Goal: Transaction & Acquisition: Purchase product/service

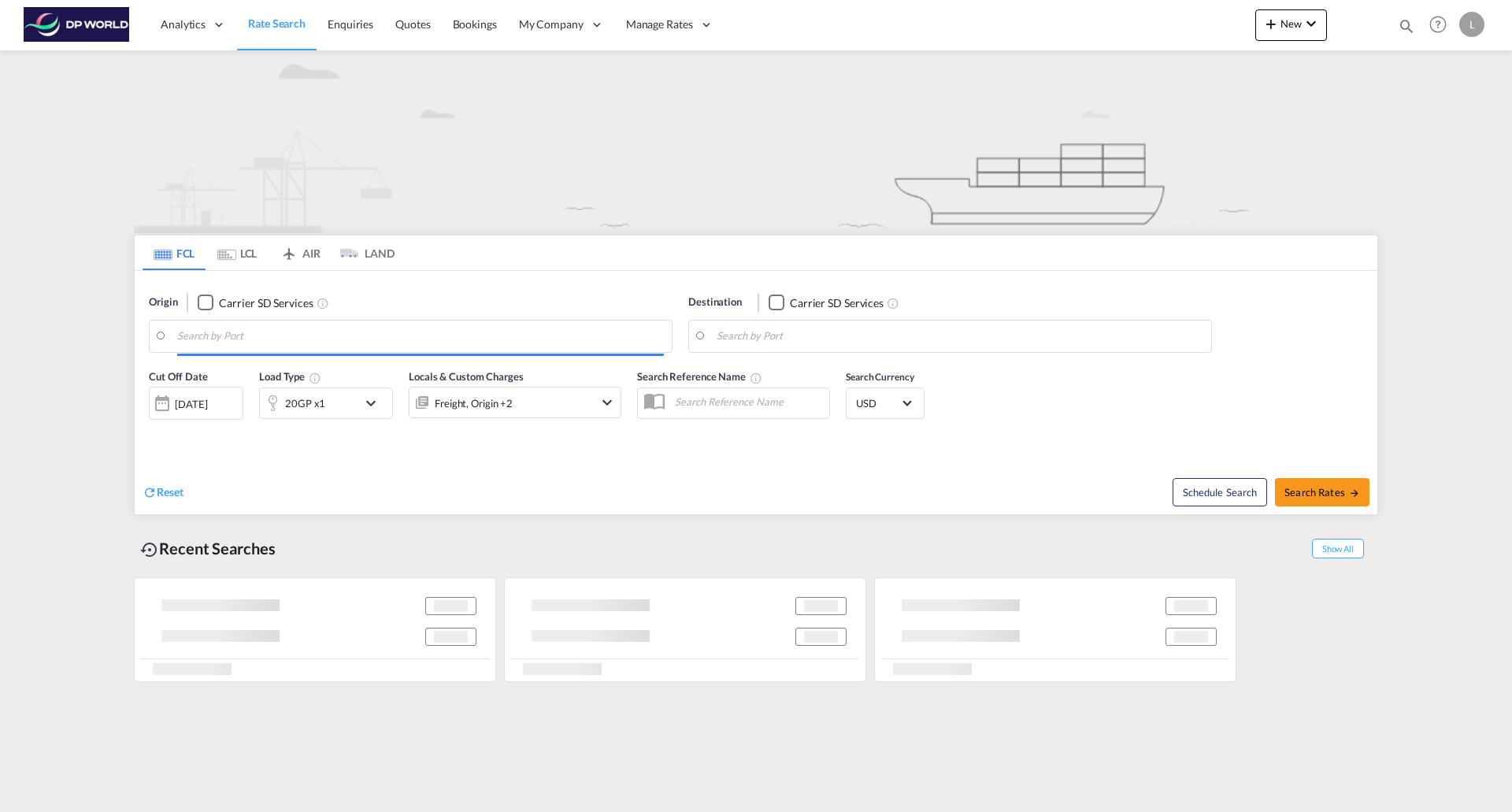
type input "[GEOGRAPHIC_DATA], [GEOGRAPHIC_DATA], [GEOGRAPHIC_DATA]"
type input "Managua, NIMGA"
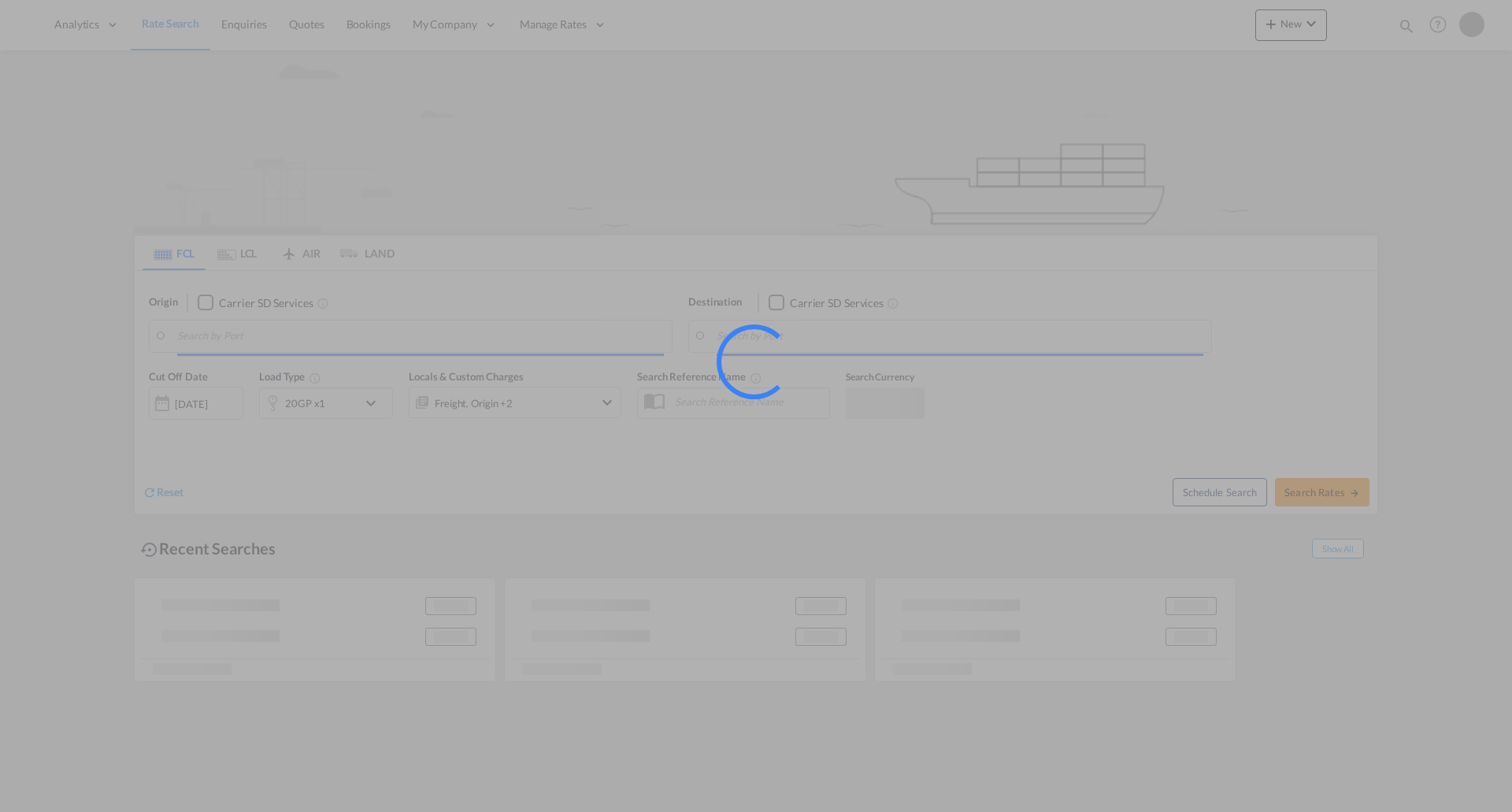
type input "[GEOGRAPHIC_DATA], [GEOGRAPHIC_DATA], [GEOGRAPHIC_DATA]"
type input "Managua, NIMGA"
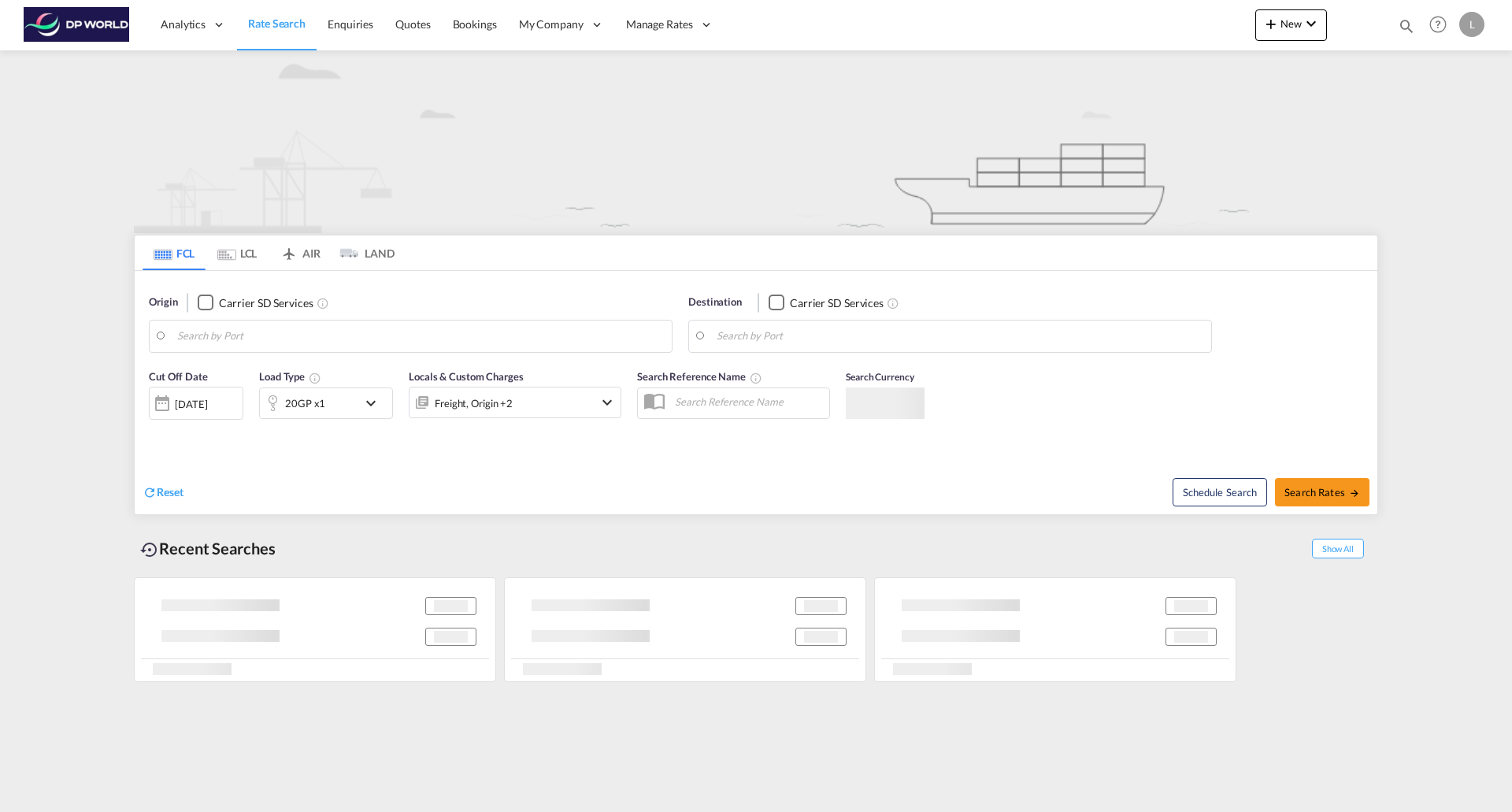
type input "[GEOGRAPHIC_DATA], [GEOGRAPHIC_DATA], [GEOGRAPHIC_DATA]"
type input "Managua, NIMGA"
type input "[GEOGRAPHIC_DATA], [GEOGRAPHIC_DATA], [GEOGRAPHIC_DATA]"
type input "Managua, NIMGA"
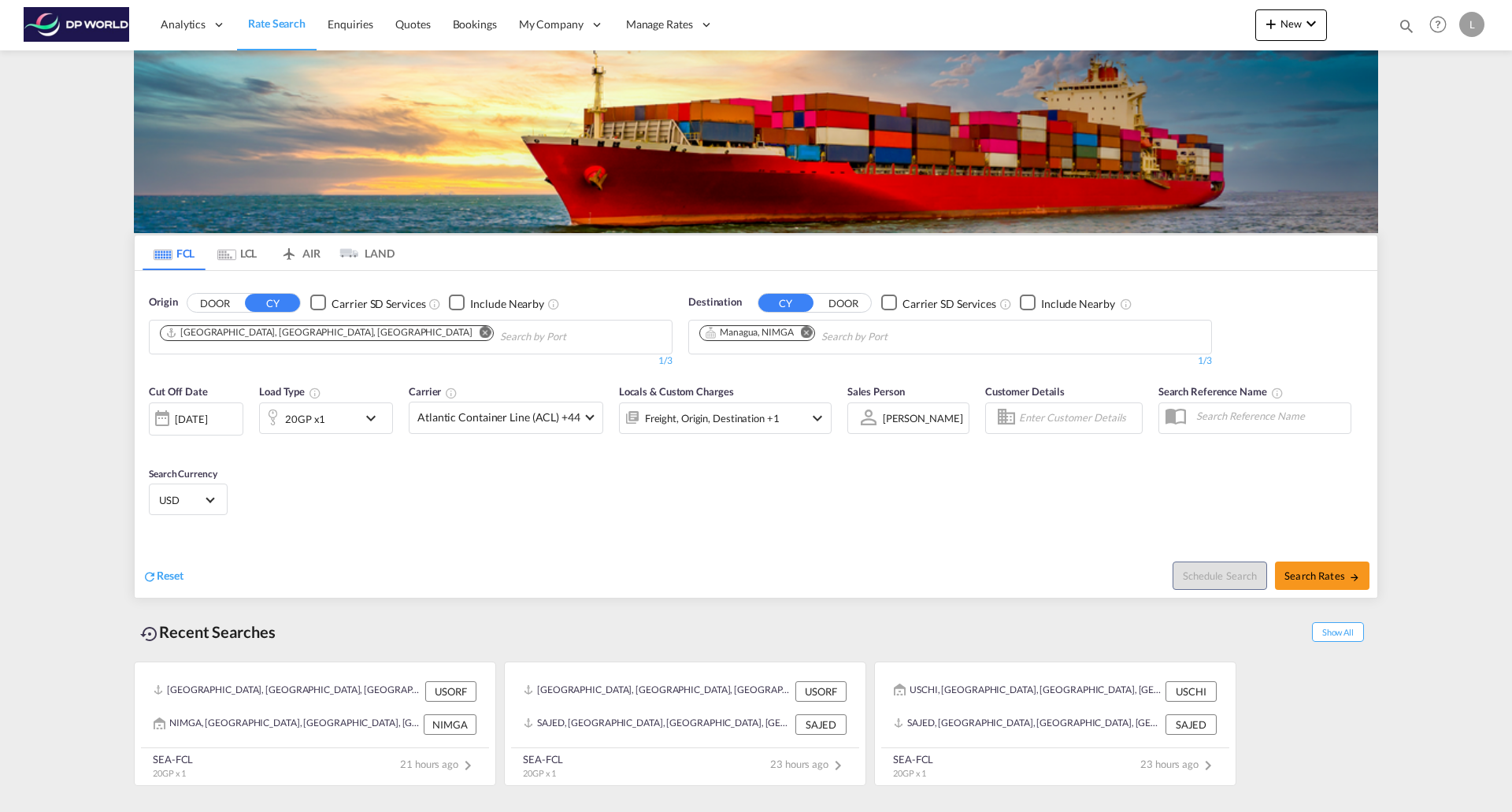
click at [480, 329] on md-icon "Remove" at bounding box center [486, 332] width 12 height 12
click at [806, 332] on md-icon "Remove" at bounding box center [806, 332] width 12 height 12
click at [372, 415] on md-icon "icon-chevron-down" at bounding box center [375, 417] width 27 height 19
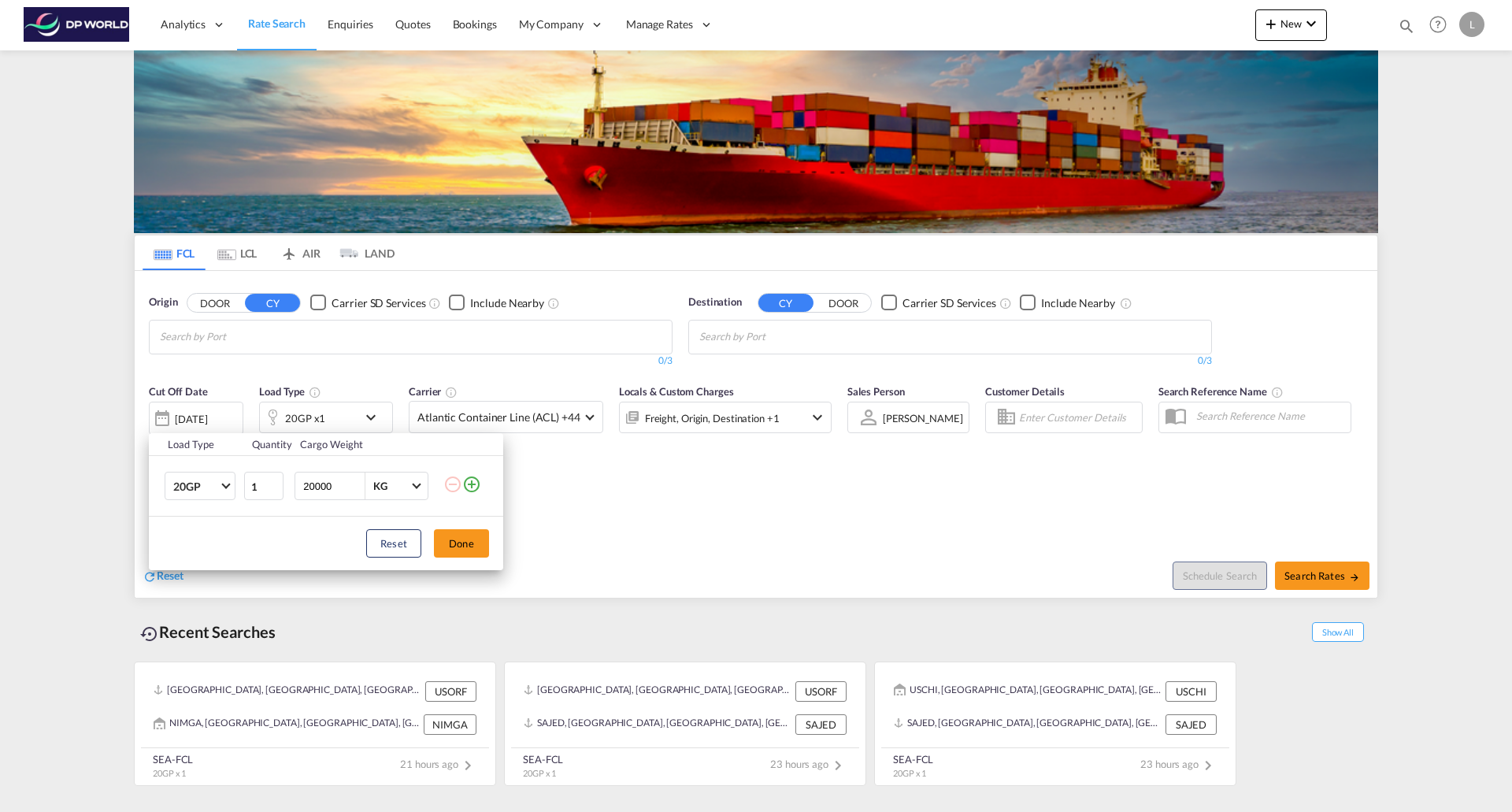
click at [472, 480] on md-icon "icon-plus-circle-outline" at bounding box center [472, 484] width 19 height 19
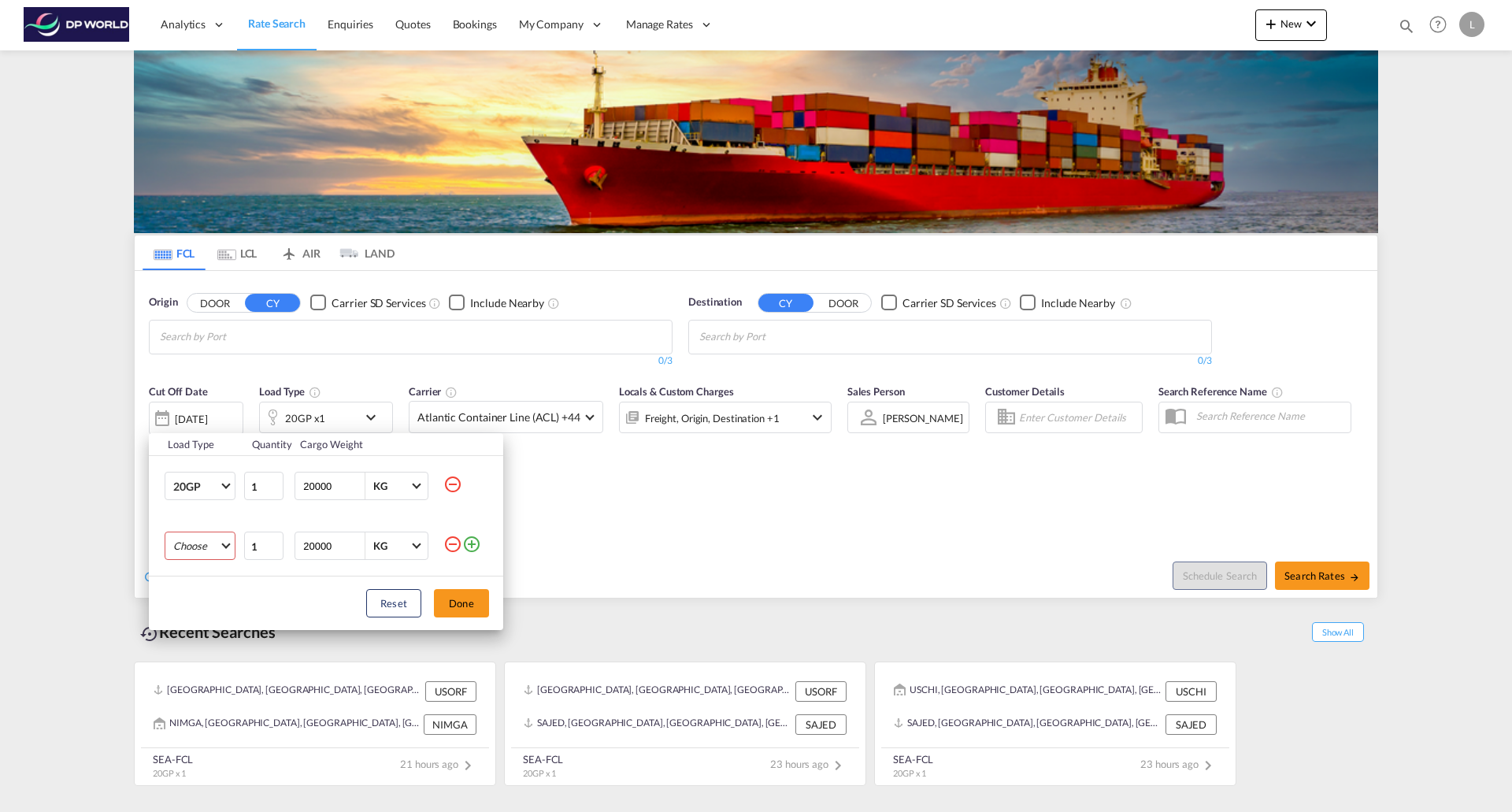
click at [227, 545] on md-select "Choose 20GP 40GP 40HC 45HC 20RE 40RE 40HR 20OT 40OT 20FR 40FR 40NR 20NR 45S 20T…" at bounding box center [200, 545] width 70 height 29
click at [192, 591] on div "40GP" at bounding box center [186, 584] width 27 height 14
click at [232, 549] on md-select-value "40GP" at bounding box center [203, 545] width 63 height 27
click at [191, 585] on div "40HC" at bounding box center [187, 584] width 29 height 16
click at [467, 603] on button "Done" at bounding box center [461, 603] width 55 height 29
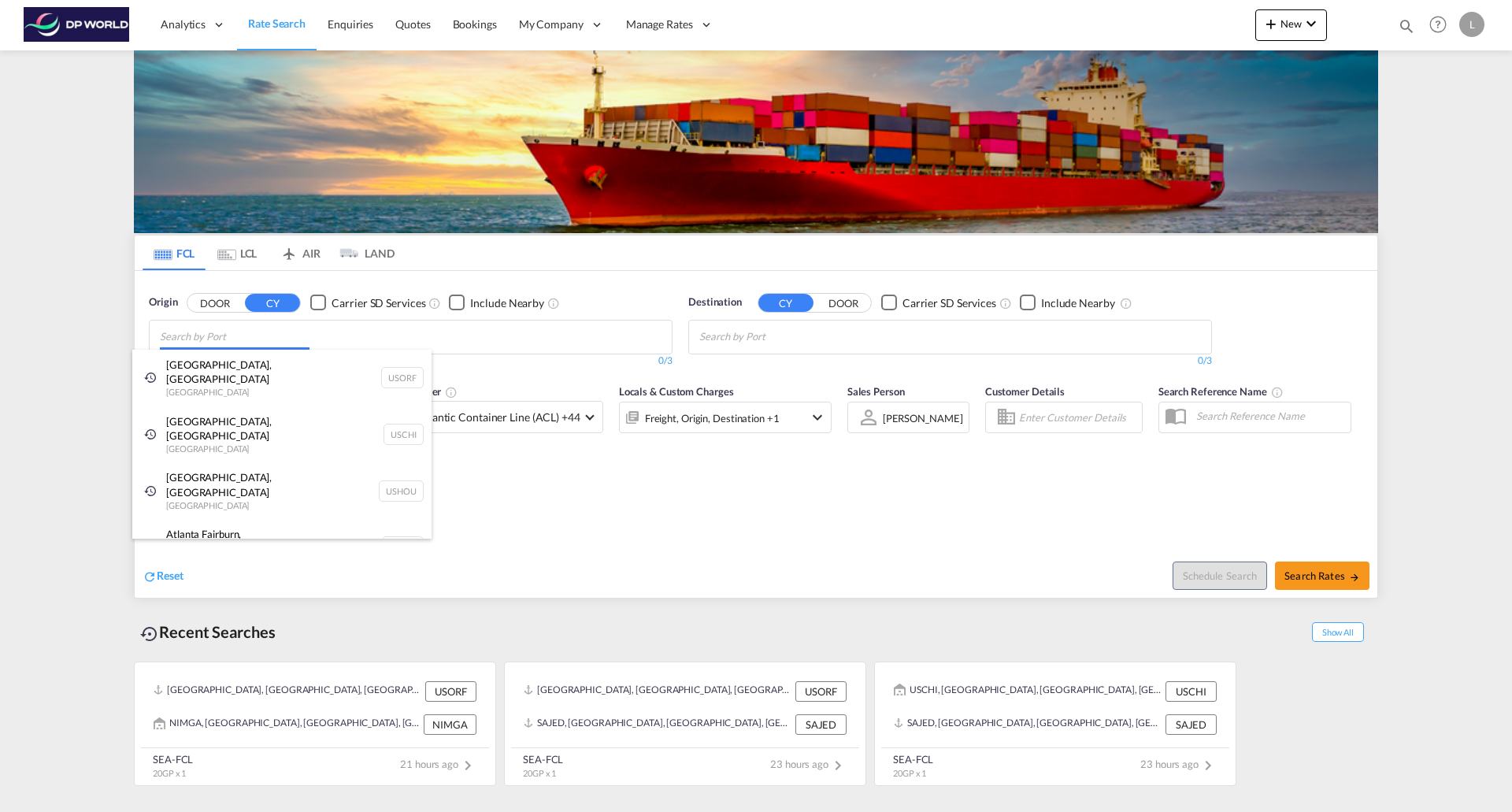
click at [300, 335] on body "Analytics Reports Dashboard Rate Search Enquiries Quotes Bookings" at bounding box center [756, 406] width 1512 height 812
type input "charl"
click at [232, 517] on div "[PERSON_NAME], SC United States USCHS" at bounding box center [282, 538] width 300 height 57
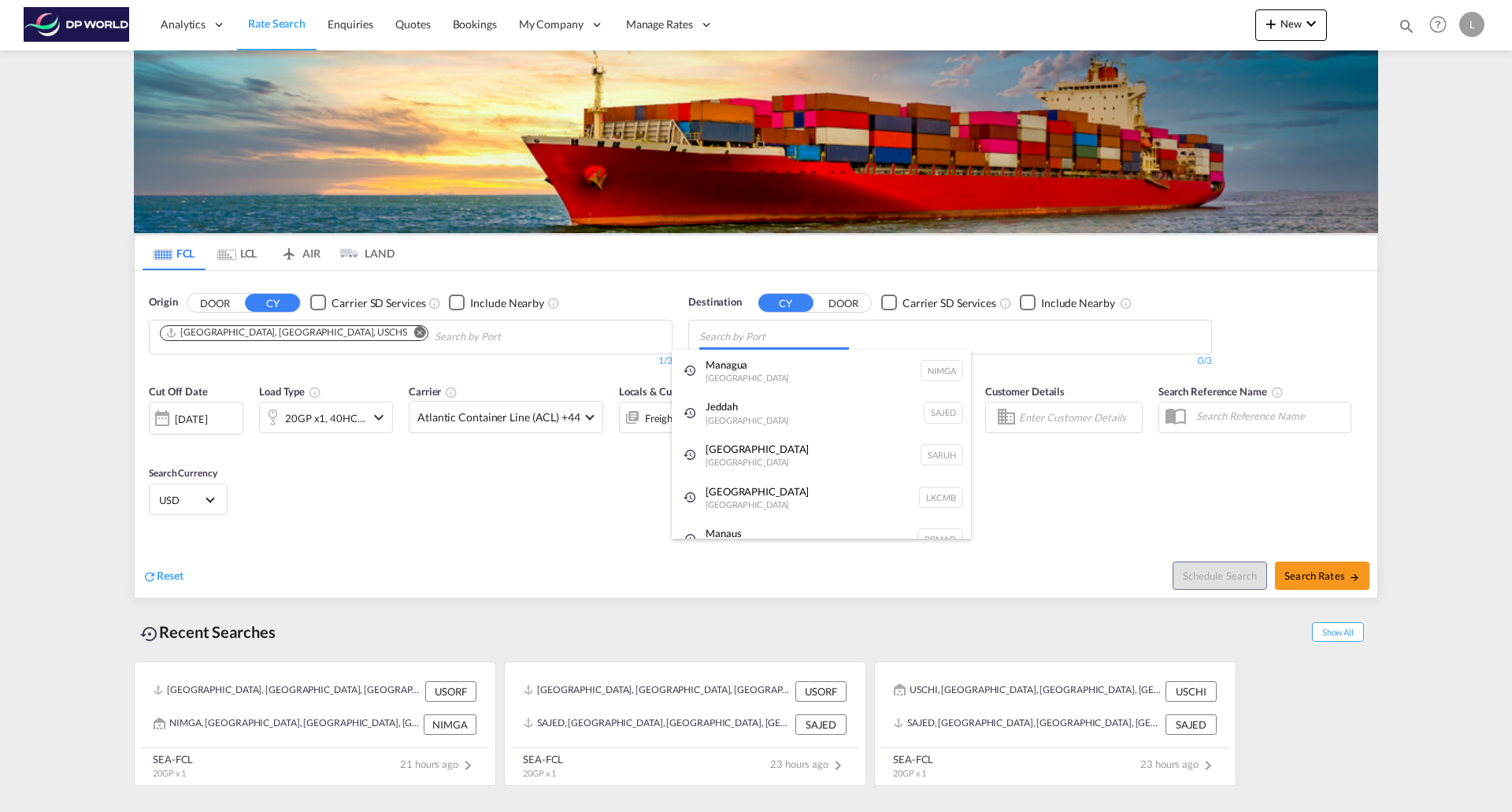
click at [743, 339] on body "Analytics Reports Dashboard Rate Search Enquiries Quotes Bookings" at bounding box center [756, 406] width 1512 height 812
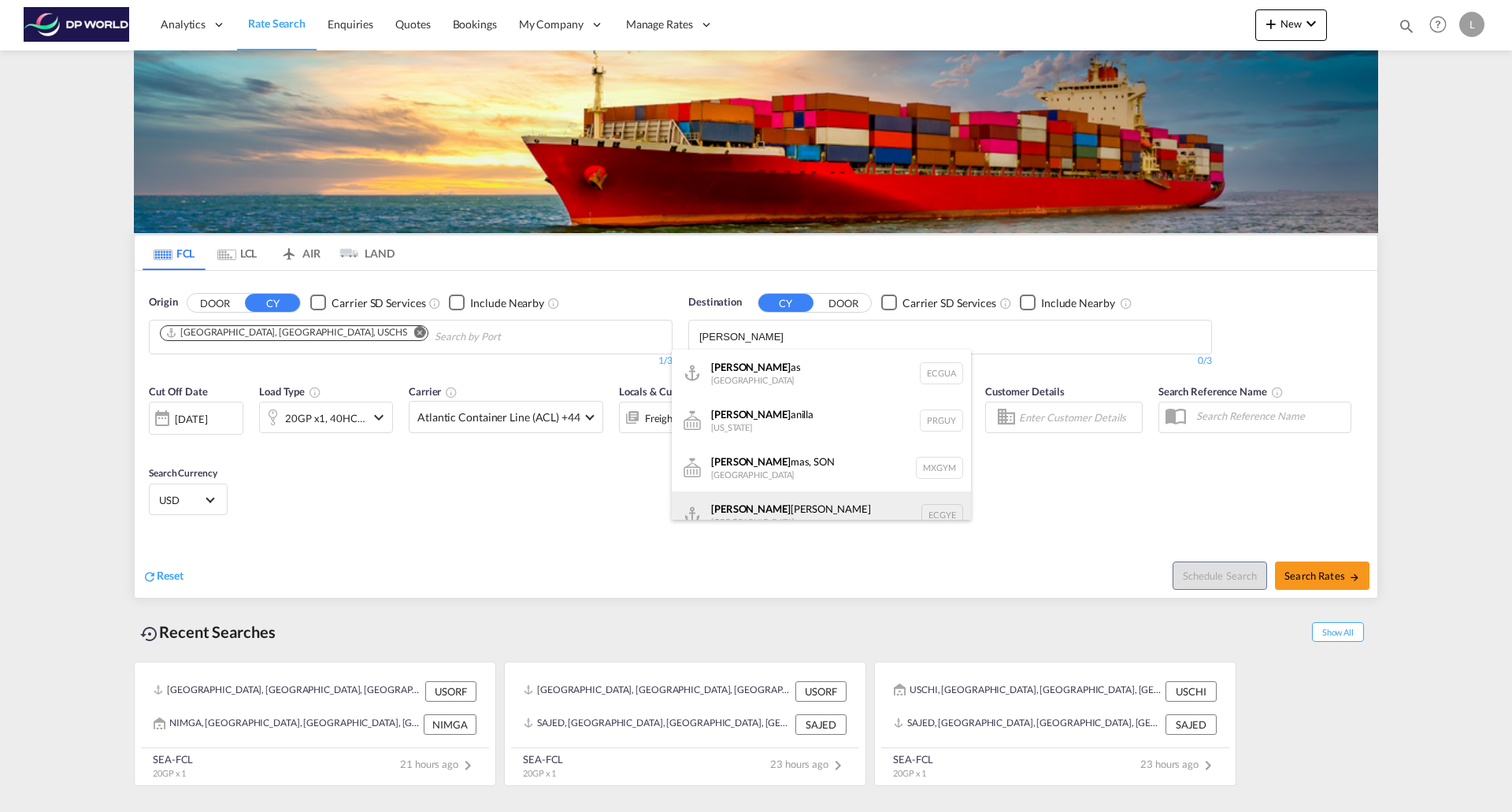
type input "[PERSON_NAME]"
click at [751, 504] on div "[PERSON_NAME] [GEOGRAPHIC_DATA] [GEOGRAPHIC_DATA]" at bounding box center [821, 515] width 300 height 47
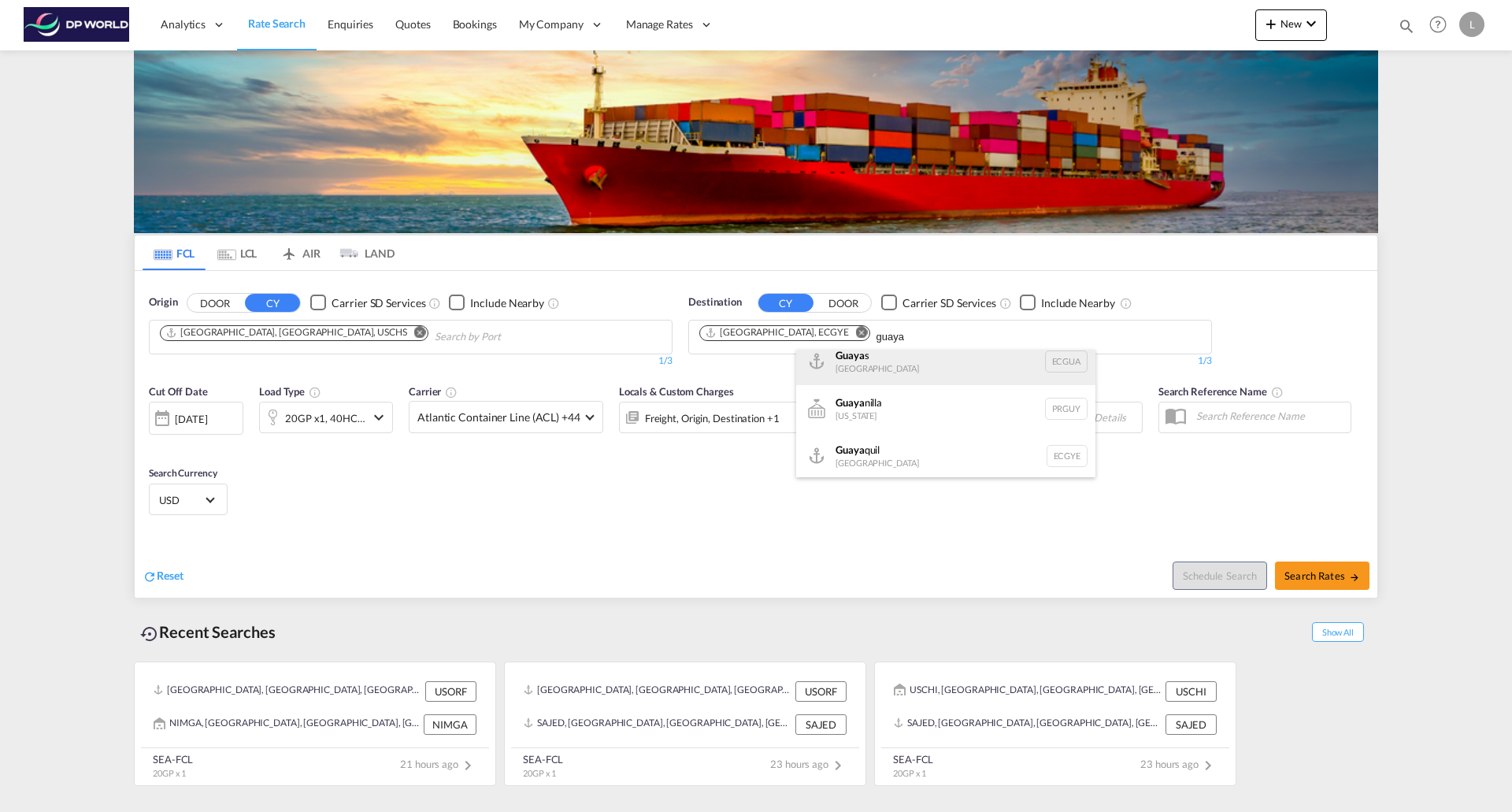
scroll to position [14, 0]
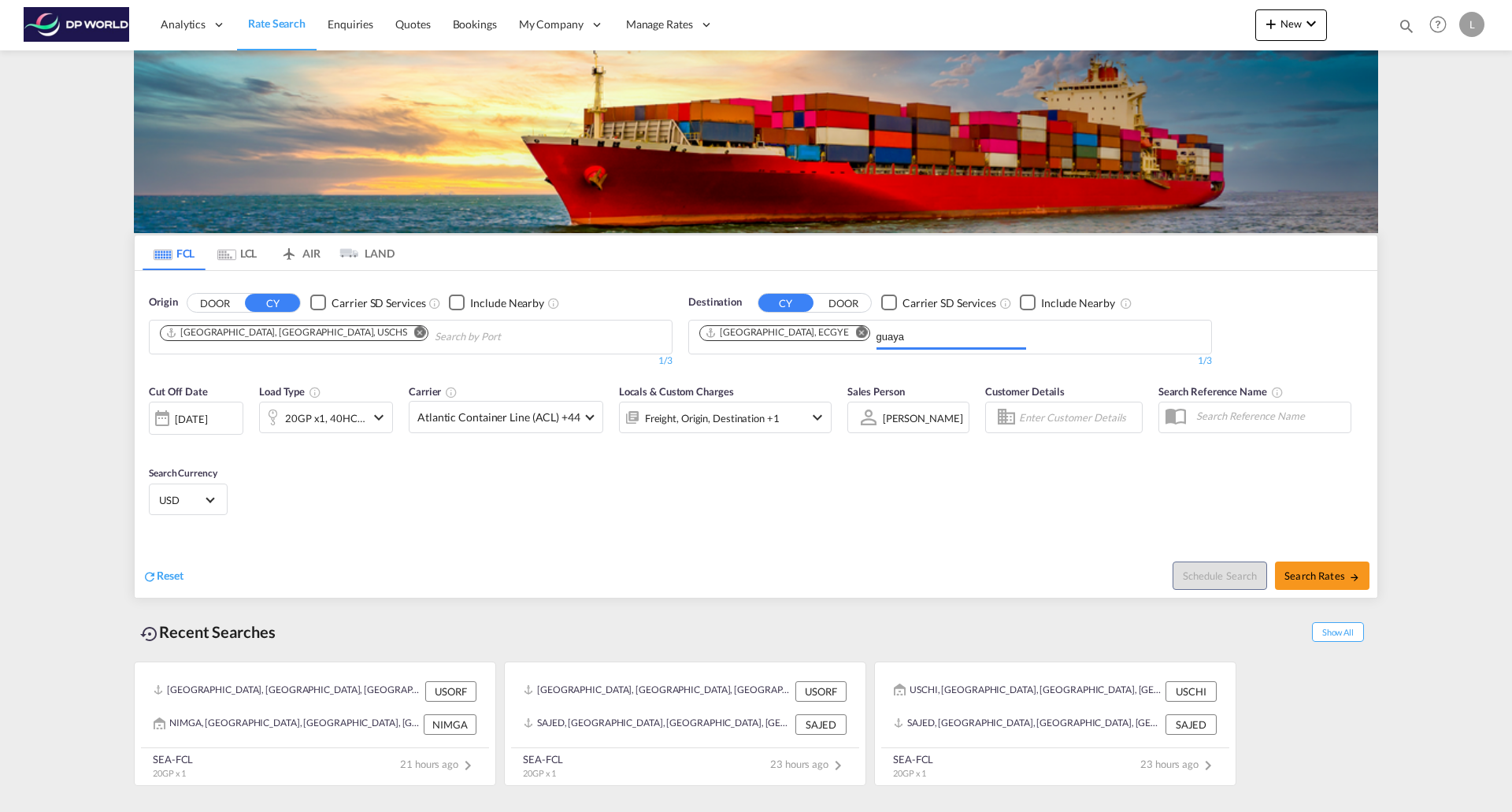
click at [843, 333] on body "Analytics Reports Dashboard Rate Search Enquiries Quotes Bookings" at bounding box center [756, 406] width 1512 height 812
type input "pos"
click at [857, 357] on div "Pos orja [GEOGRAPHIC_DATA] ECPSJ" at bounding box center [946, 373] width 300 height 47
click at [1320, 569] on span "Search Rates" at bounding box center [1322, 575] width 76 height 13
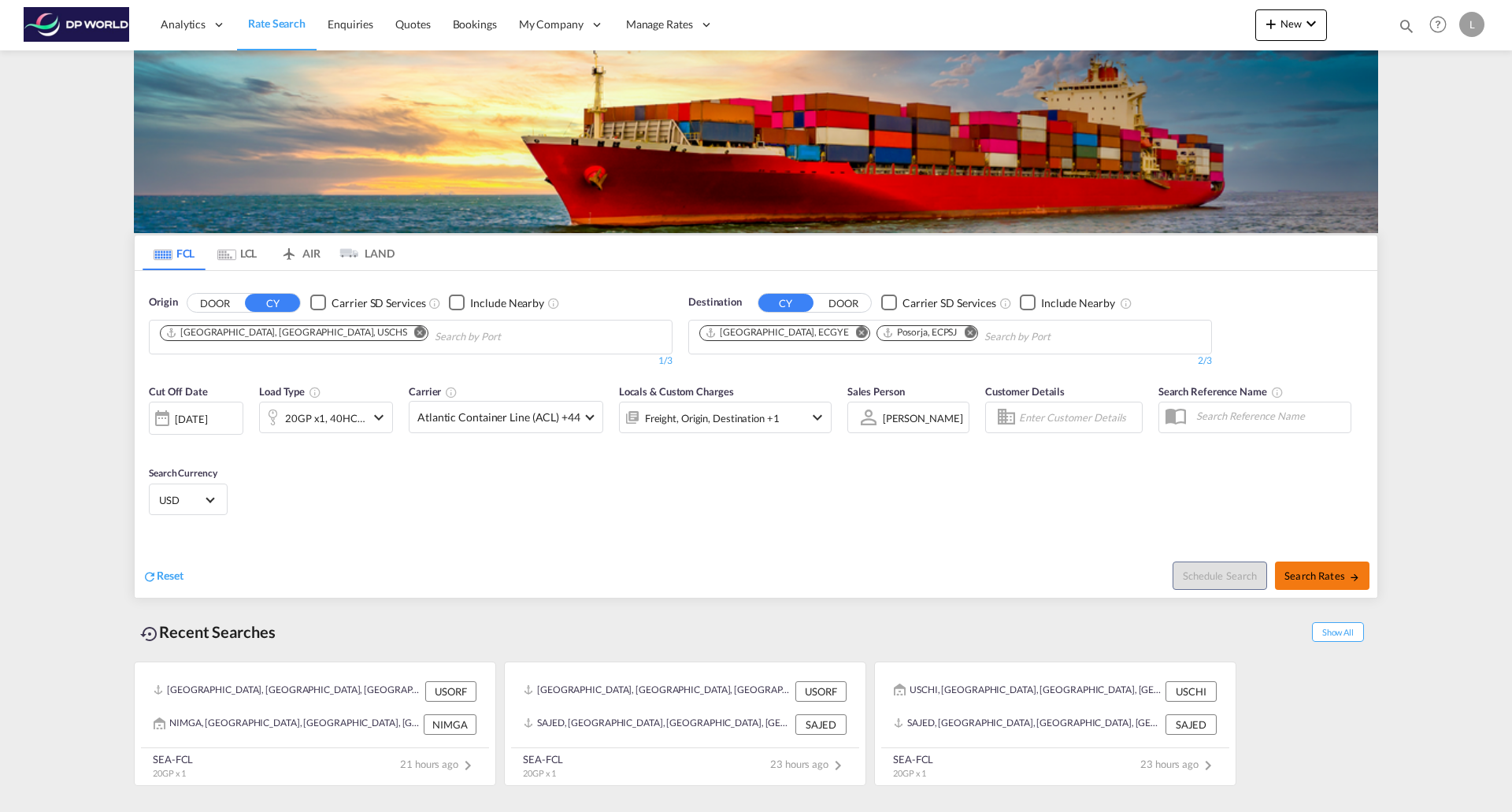
type input "USCHS to ECGYE,ECPSJ / [DATE]"
